Goal: Contribute content

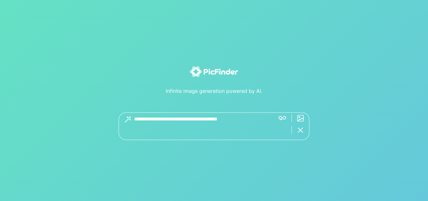
click at [203, 121] on textarea at bounding box center [202, 126] width 136 height 28
type textarea "*"
click at [168, 118] on textarea at bounding box center [211, 119] width 154 height 15
type textarea "*"
type textarea "**********"
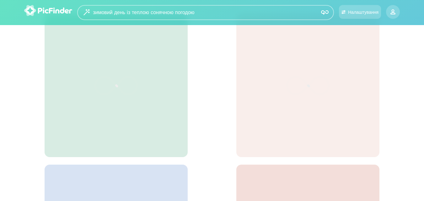
scroll to position [4, 0]
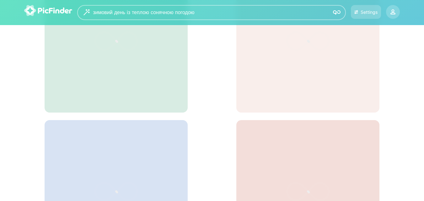
scroll to position [67, 0]
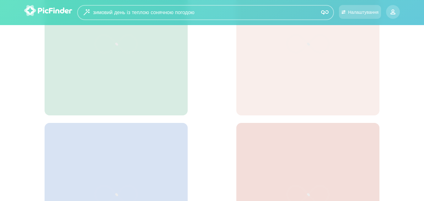
click at [37, 9] on img at bounding box center [48, 10] width 48 height 11
